Goal: Find specific page/section: Find specific page/section

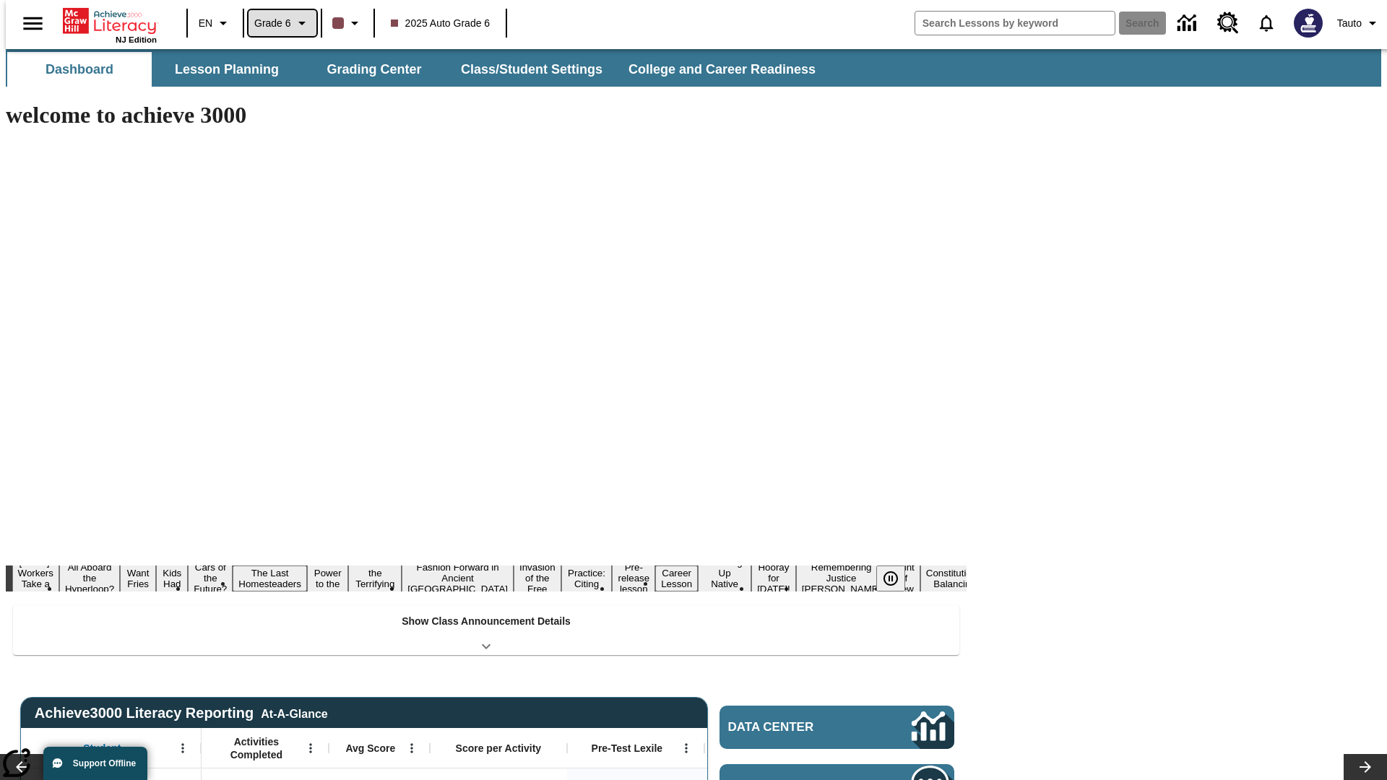
click at [277, 23] on span "Grade 6" at bounding box center [272, 23] width 37 height 15
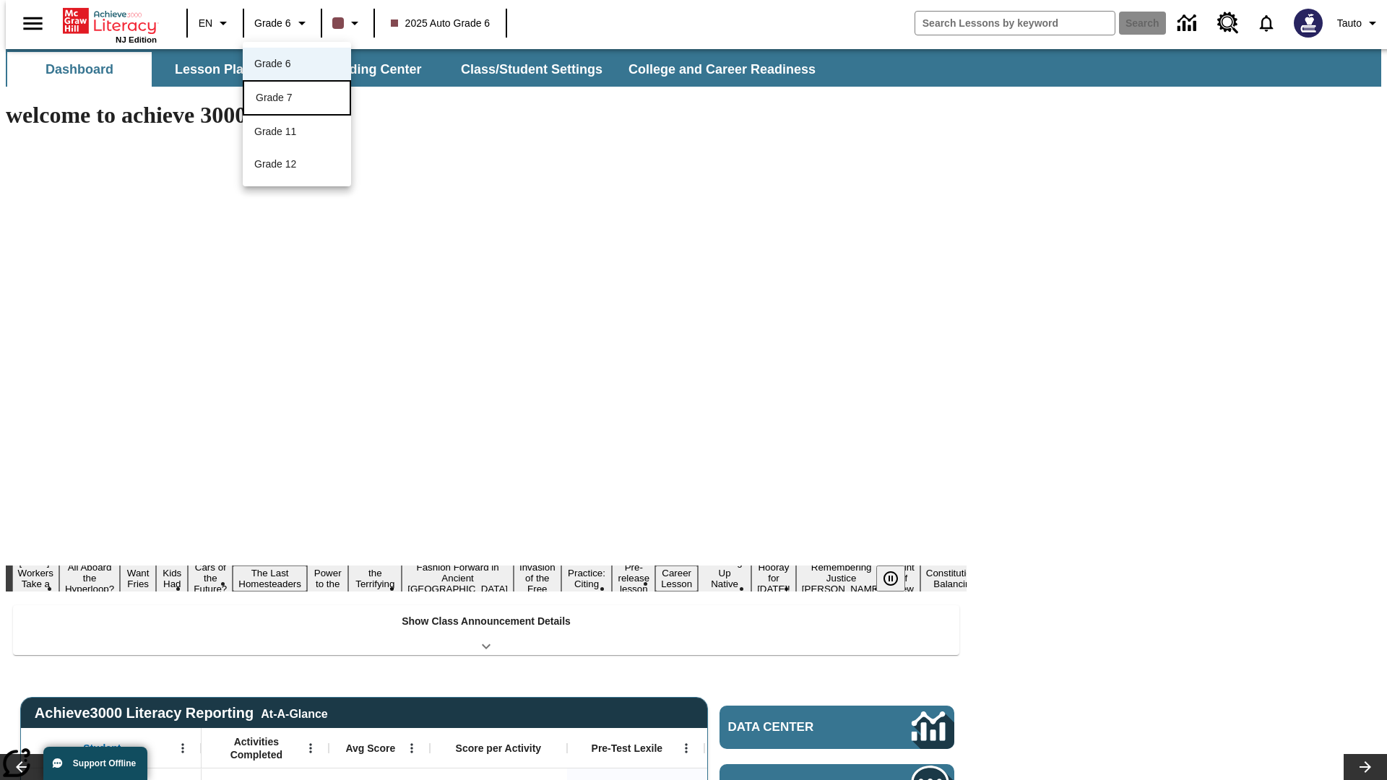
click at [297, 99] on div "Grade 7" at bounding box center [297, 97] width 82 height 15
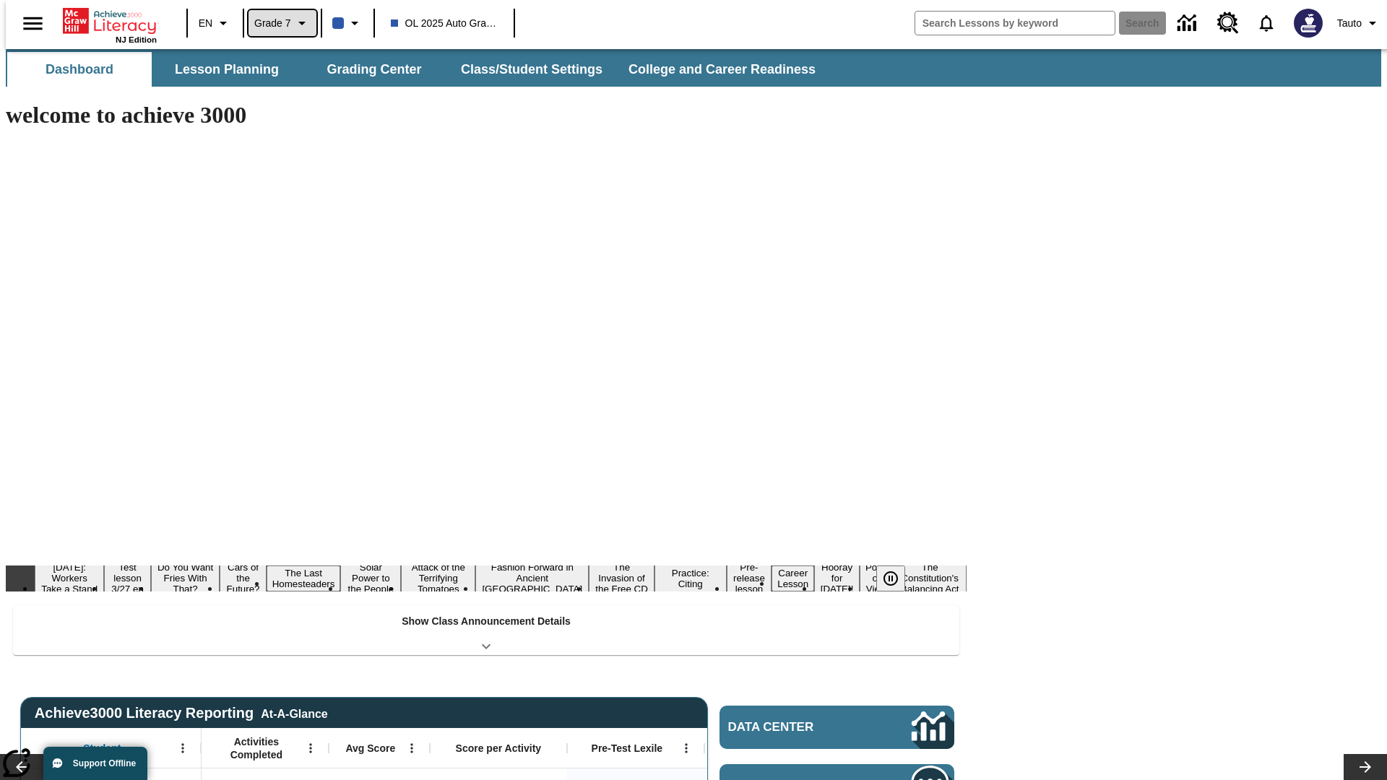
click at [277, 23] on span "Grade 7" at bounding box center [272, 23] width 37 height 15
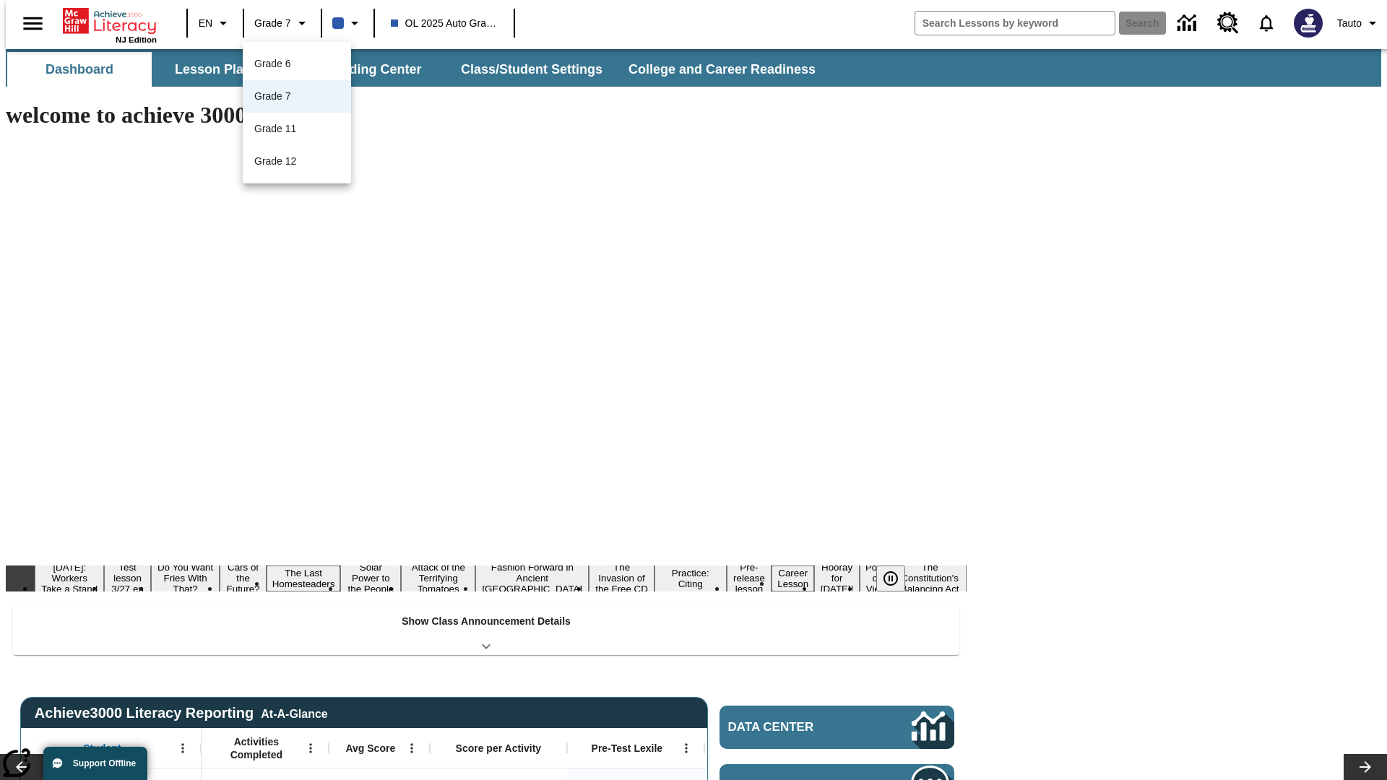
click at [693, 390] on div at bounding box center [693, 390] width 1387 height 780
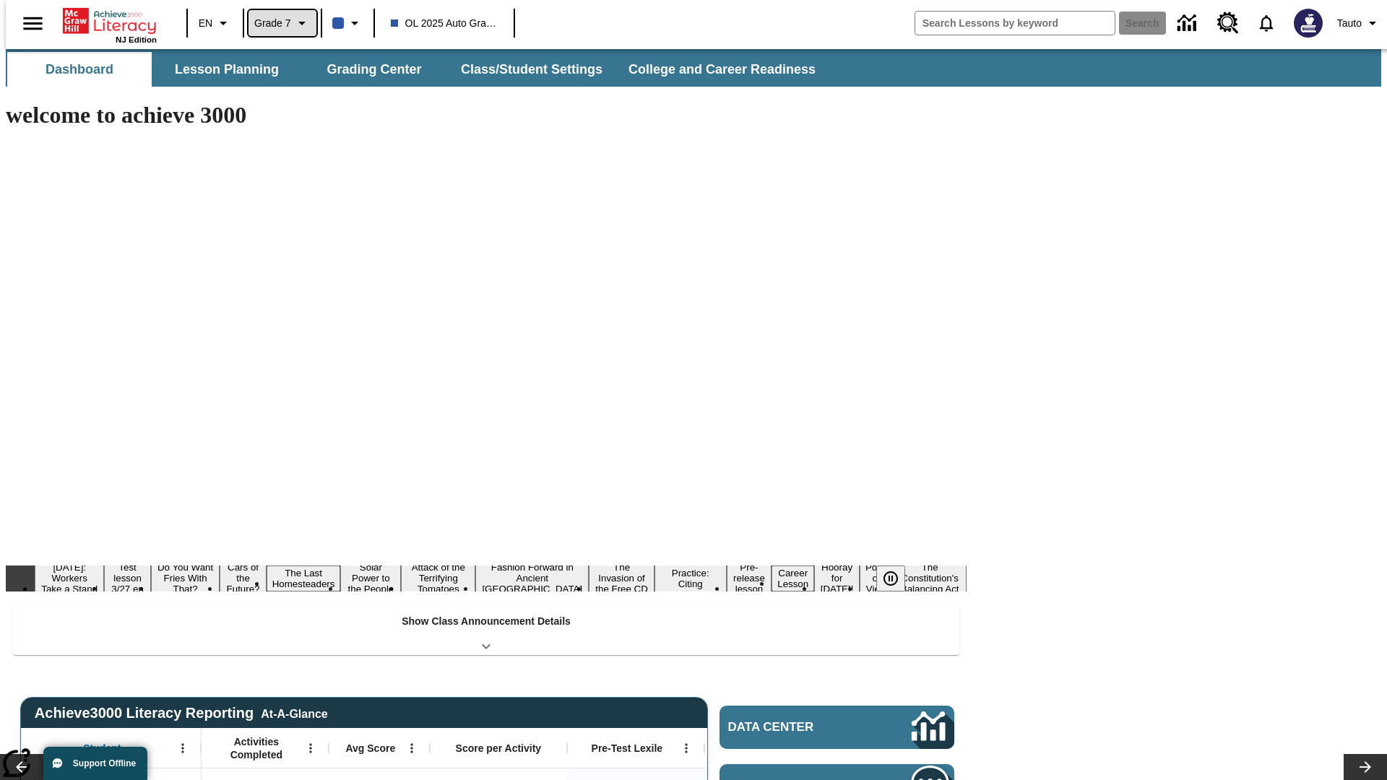
scroll to position [52, 0]
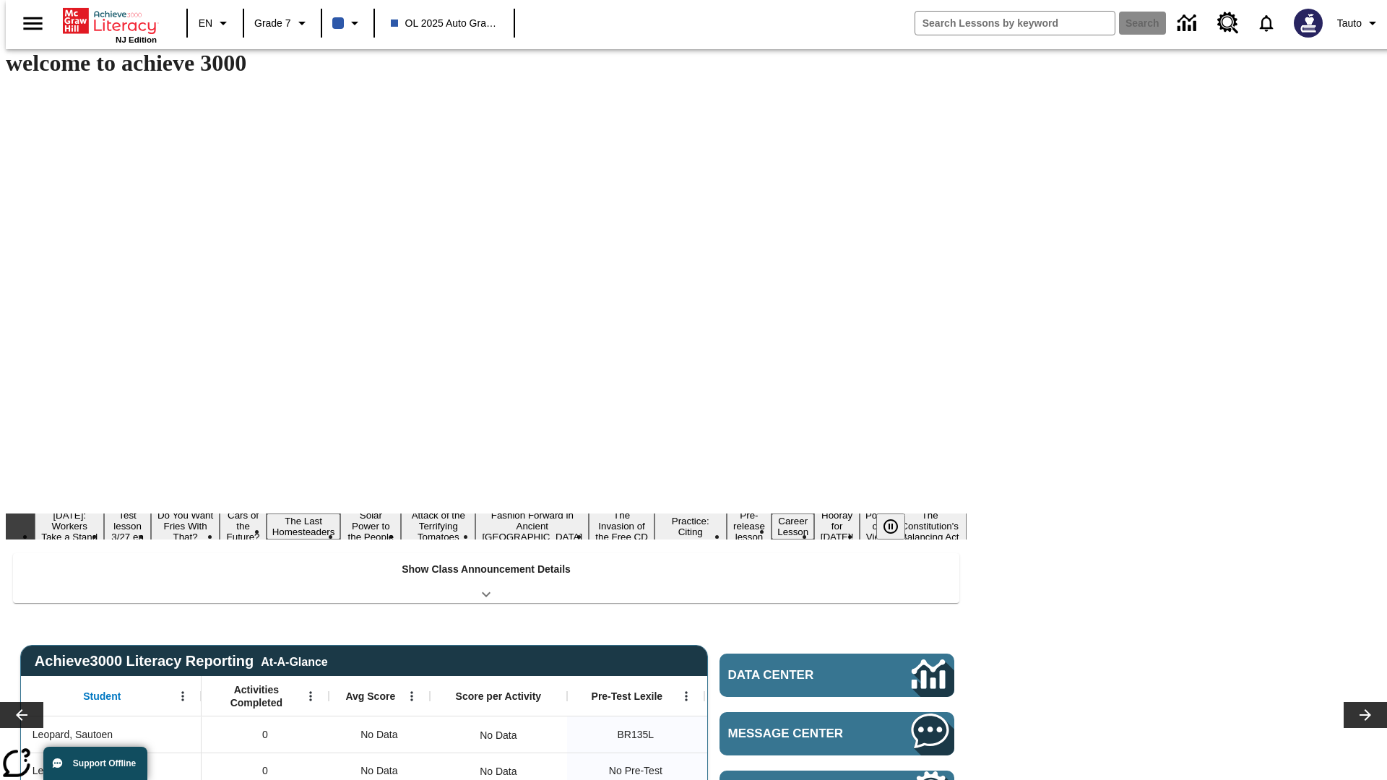
click at [221, 35] on button "Lesson Planning" at bounding box center [227, 17] width 144 height 35
